Goal: Task Accomplishment & Management: Manage account settings

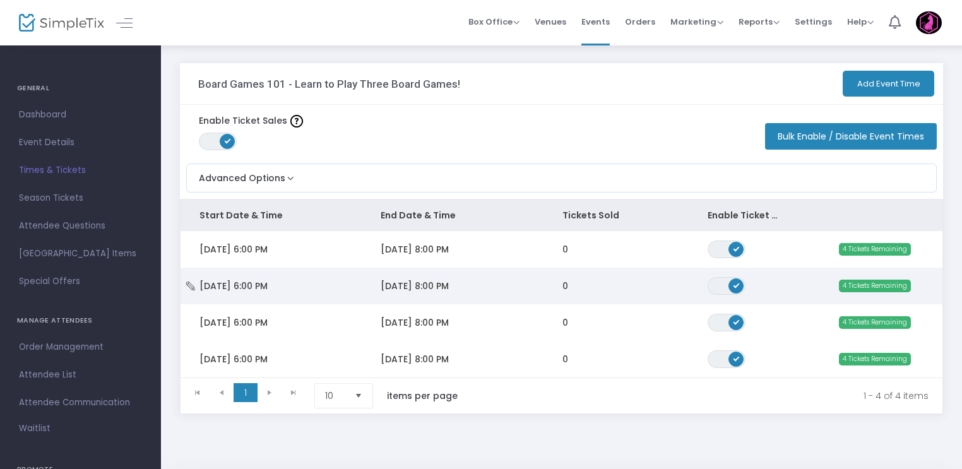
click at [292, 277] on td "[DATE] 6:00 PM" at bounding box center [271, 286] width 181 height 37
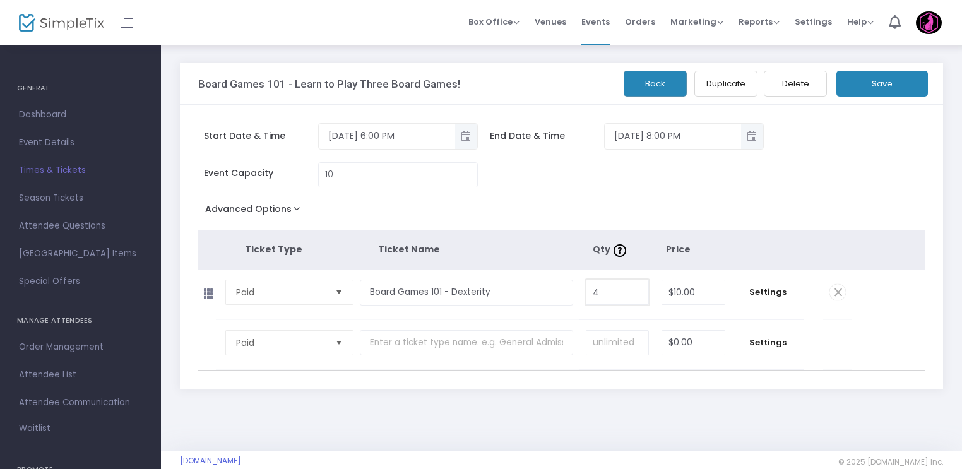
click at [610, 299] on input "4" at bounding box center [618, 292] width 62 height 24
click at [567, 249] on th "Ticket Name" at bounding box center [485, 249] width 214 height 39
click at [599, 288] on input "4" at bounding box center [618, 292] width 62 height 24
type input "10"
click at [866, 93] on button "Save" at bounding box center [883, 84] width 92 height 26
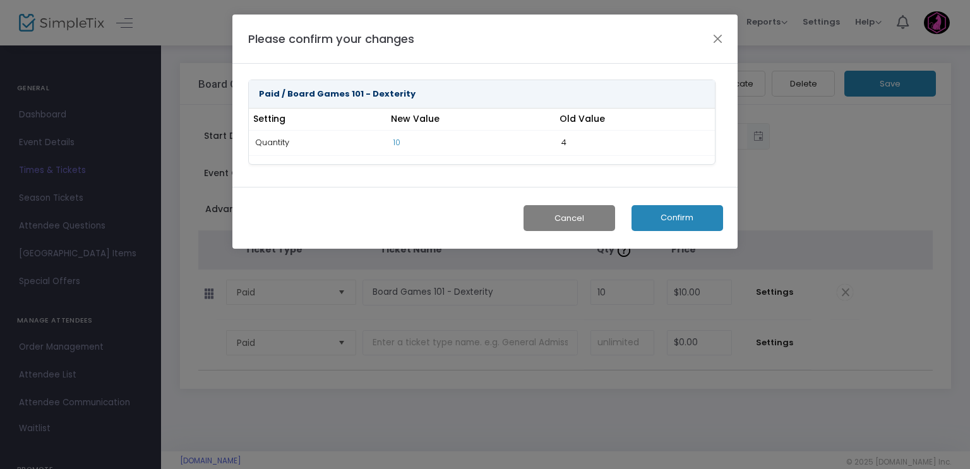
click at [655, 215] on button "Confirm" at bounding box center [677, 218] width 92 height 26
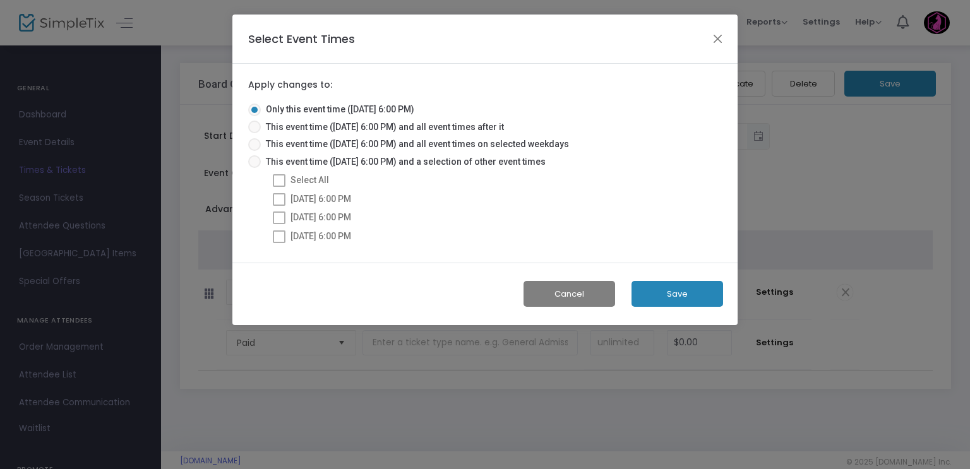
click at [250, 160] on span at bounding box center [254, 161] width 13 height 13
click at [254, 168] on input "This event time ([DATE] 6:00 PM) and a selection of other event times" at bounding box center [254, 168] width 1 height 1
radio input "true"
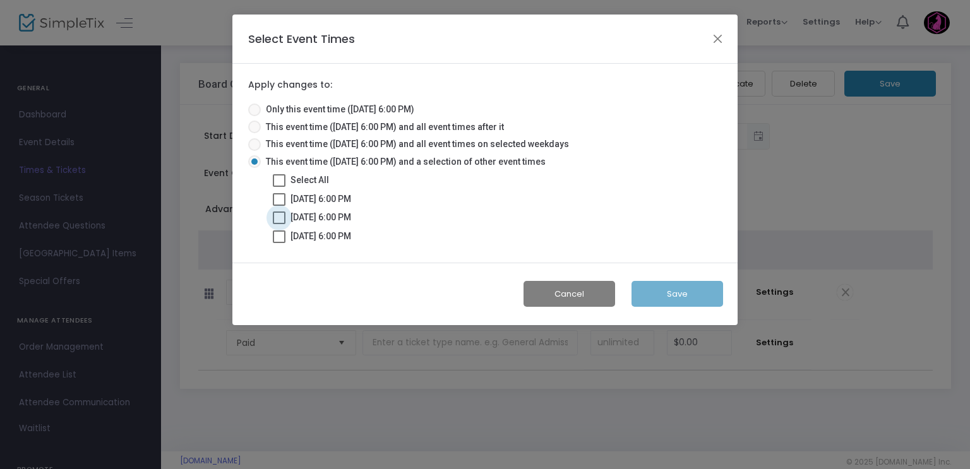
click at [278, 214] on span at bounding box center [279, 218] width 13 height 13
click at [278, 224] on input "[DATE] 6:00 PM" at bounding box center [278, 224] width 1 height 1
checkbox input "true"
click at [275, 233] on span at bounding box center [279, 236] width 13 height 13
click at [278, 243] on input "[DATE] 6:00 PM" at bounding box center [278, 243] width 1 height 1
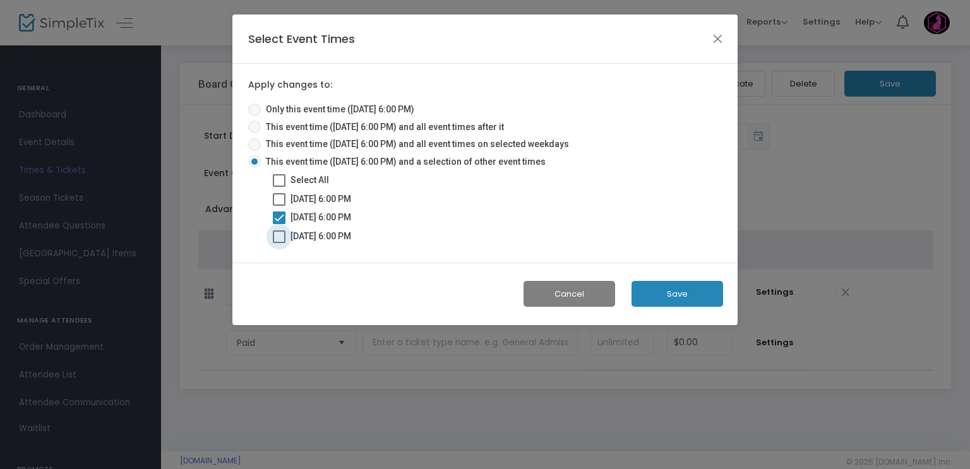
checkbox input "true"
click at [643, 291] on button "Save" at bounding box center [677, 294] width 92 height 26
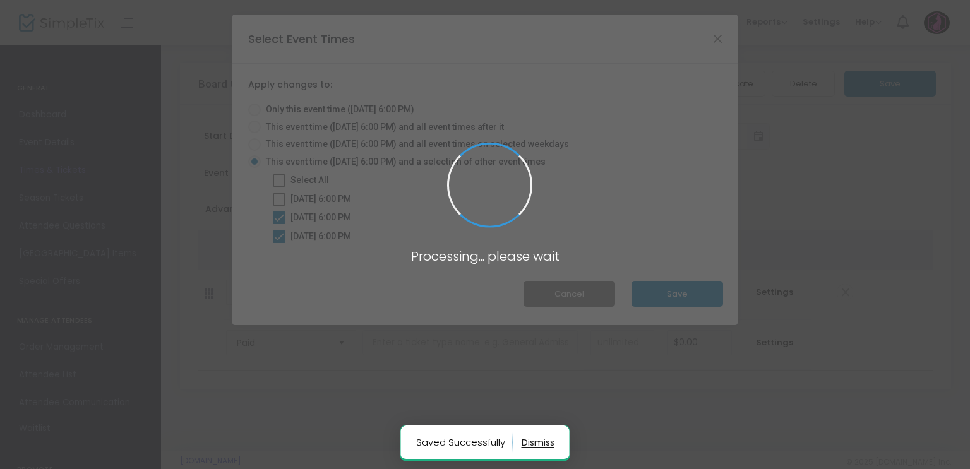
radio input "true"
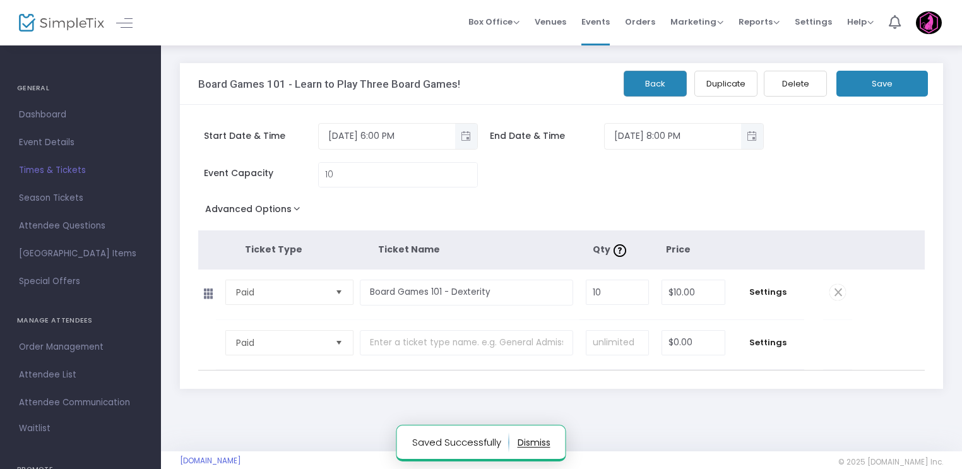
click at [876, 80] on button "Save" at bounding box center [883, 84] width 92 height 26
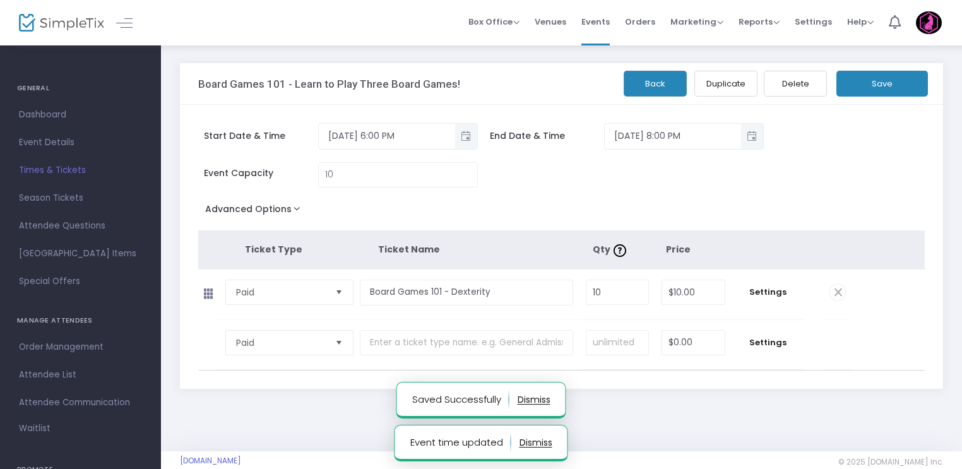
click at [59, 170] on span "Times & Tickets" at bounding box center [80, 170] width 123 height 16
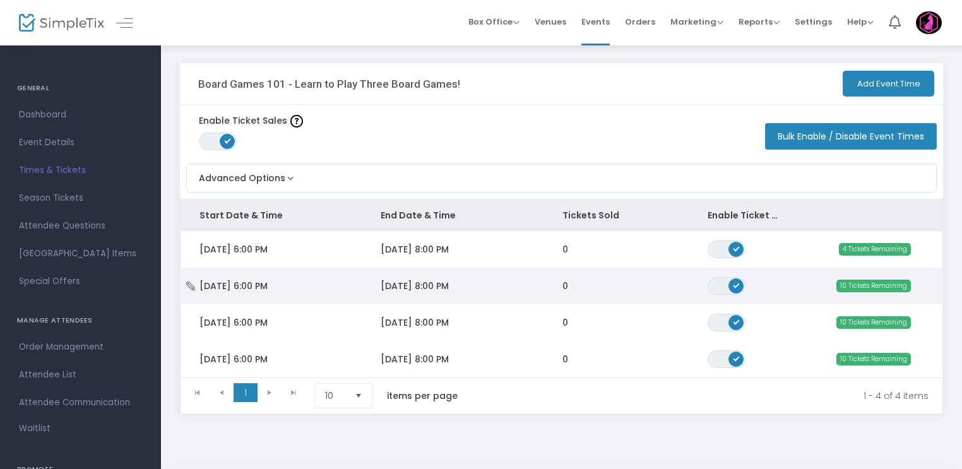
click at [250, 283] on span "[DATE] 6:00 PM" at bounding box center [234, 286] width 68 height 13
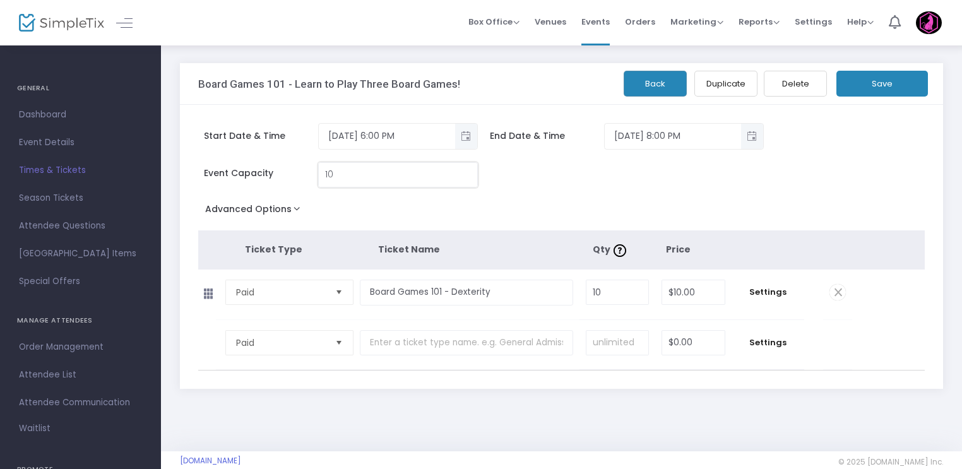
click at [344, 170] on input "10" at bounding box center [398, 175] width 158 height 24
type input "6"
click at [544, 213] on div "Advanced Options Event Time Title Mobile eTicket color #FFFFFF Venue Name * The…" at bounding box center [561, 211] width 727 height 23
click at [605, 287] on input "10" at bounding box center [618, 292] width 62 height 24
type input "6"
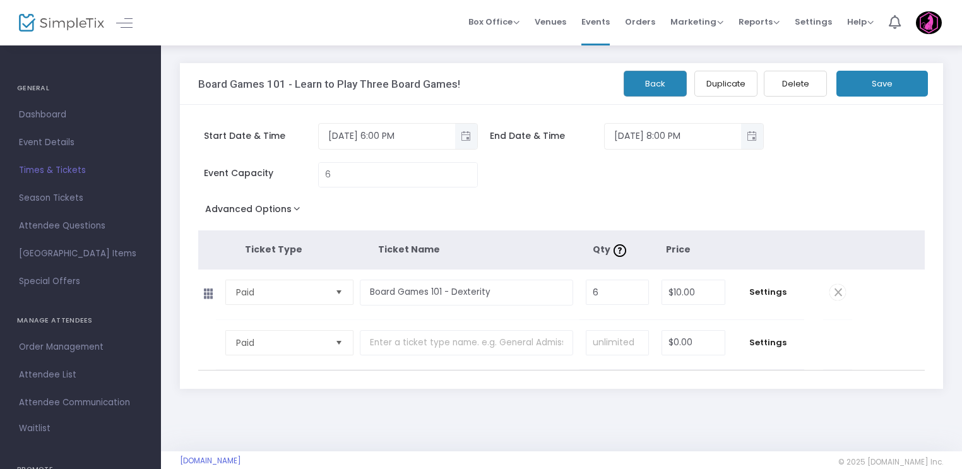
click at [643, 172] on div "Event Capacity 6" at bounding box center [555, 181] width 727 height 38
click at [867, 84] on button "Save" at bounding box center [883, 84] width 92 height 26
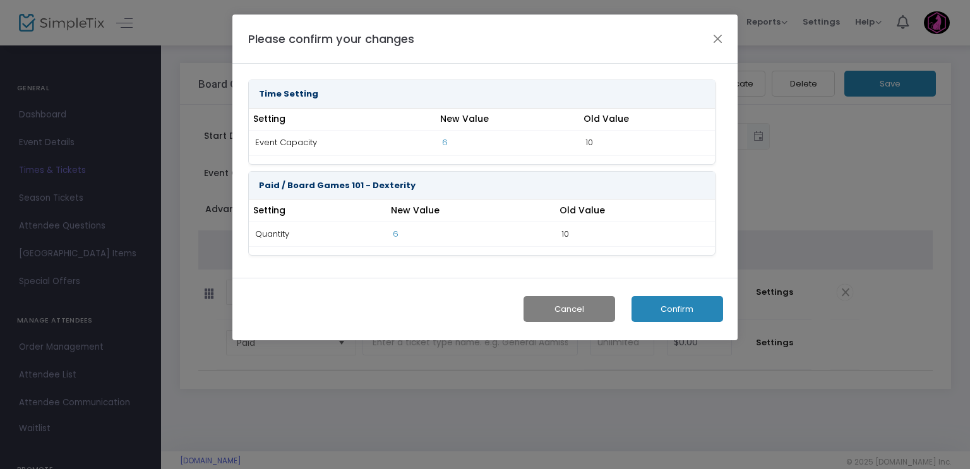
click at [661, 301] on button "Confirm" at bounding box center [677, 309] width 92 height 26
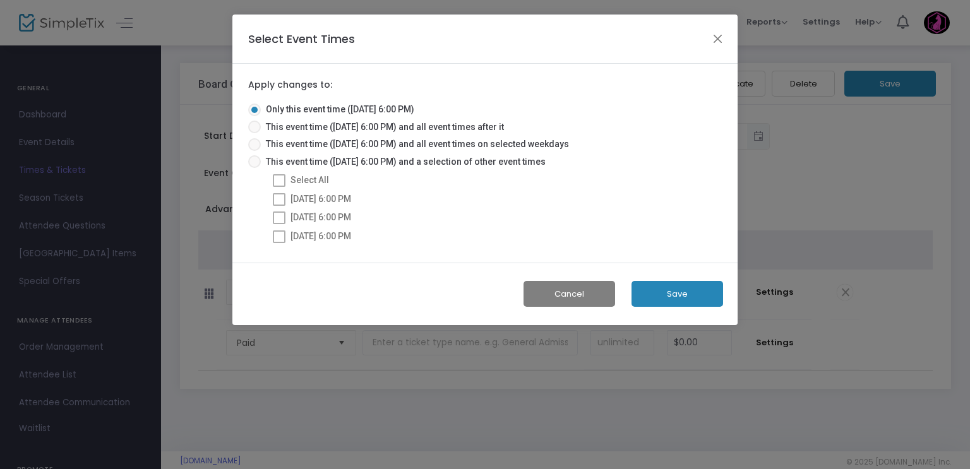
click at [658, 299] on button "Save" at bounding box center [677, 294] width 92 height 26
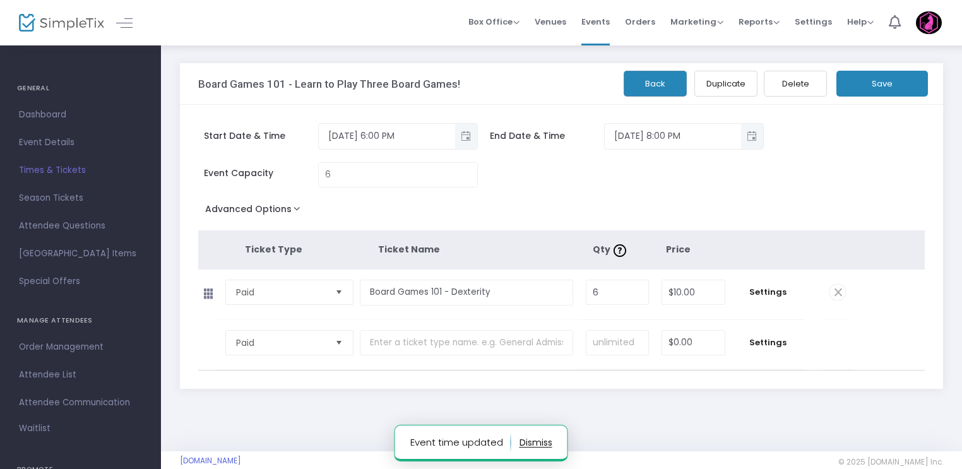
click at [46, 170] on span "Times & Tickets" at bounding box center [80, 170] width 123 height 16
